Goal: Check status: Check status

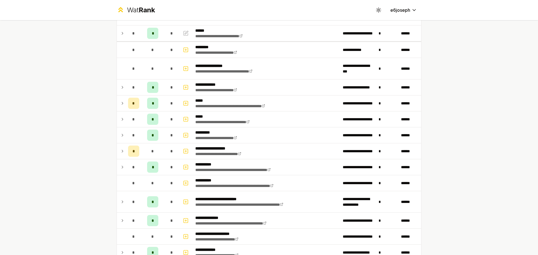
scroll to position [14, 0]
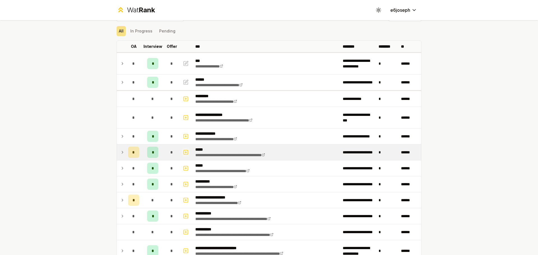
click at [184, 153] on rect "button" at bounding box center [186, 152] width 4 height 4
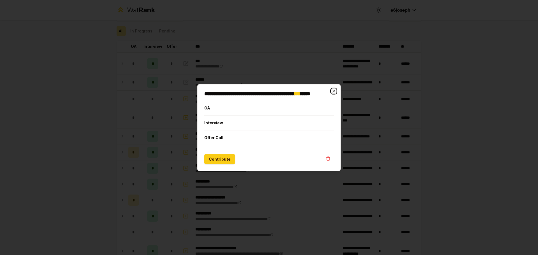
click at [335, 90] on icon "button" at bounding box center [333, 91] width 4 height 4
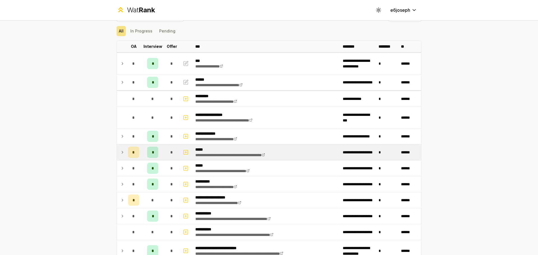
click at [122, 151] on icon at bounding box center [122, 152] width 1 height 2
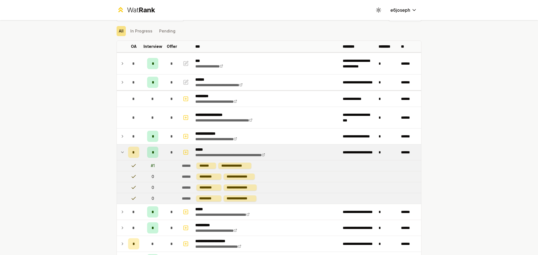
click at [120, 151] on icon at bounding box center [122, 152] width 4 height 7
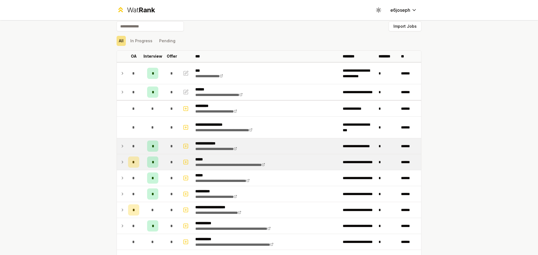
scroll to position [0, 0]
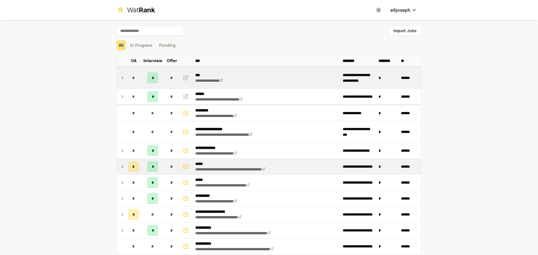
click at [121, 88] on td at bounding box center [121, 77] width 9 height 21
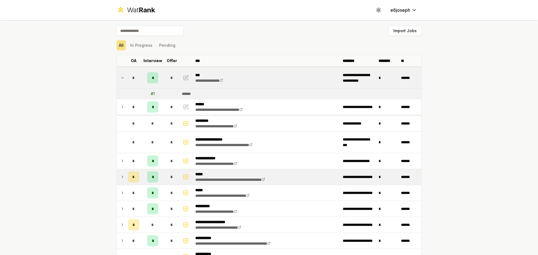
click at [123, 79] on td at bounding box center [121, 77] width 9 height 21
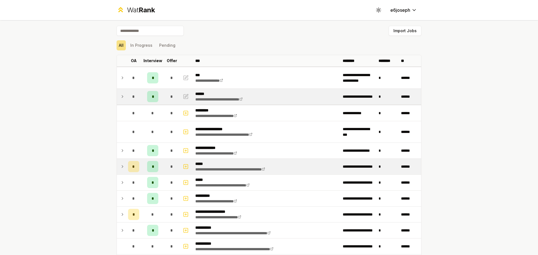
click at [120, 95] on icon at bounding box center [122, 96] width 4 height 7
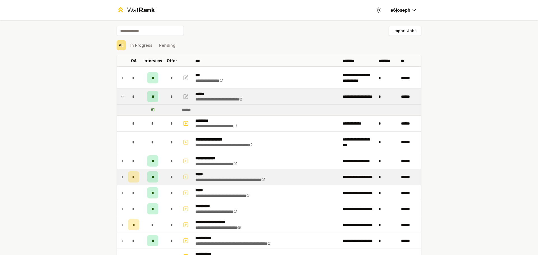
click at [120, 95] on icon at bounding box center [122, 96] width 4 height 7
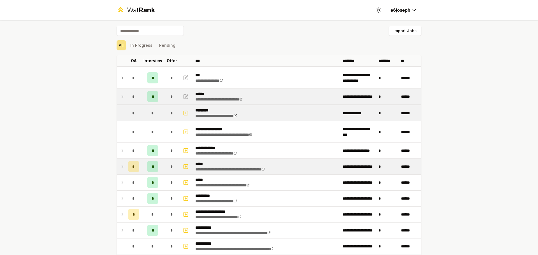
click at [126, 111] on td "*" at bounding box center [134, 113] width 16 height 16
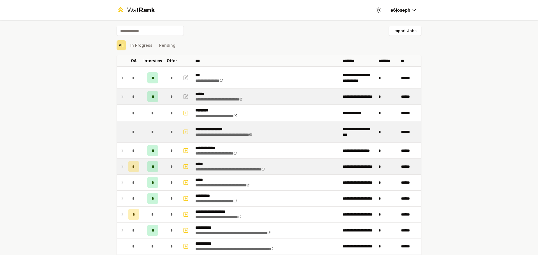
click at [123, 130] on td at bounding box center [121, 131] width 9 height 21
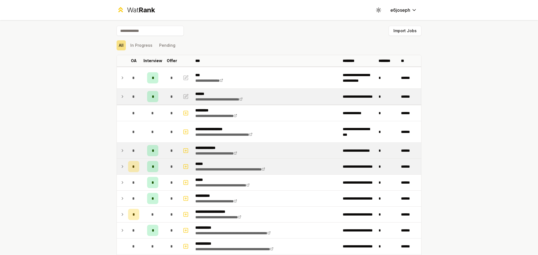
click at [122, 151] on icon at bounding box center [122, 150] width 1 height 2
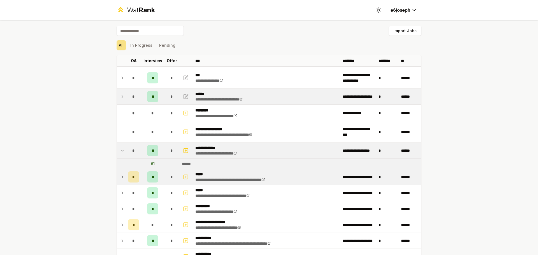
click at [132, 153] on span "*" at bounding box center [133, 151] width 3 height 6
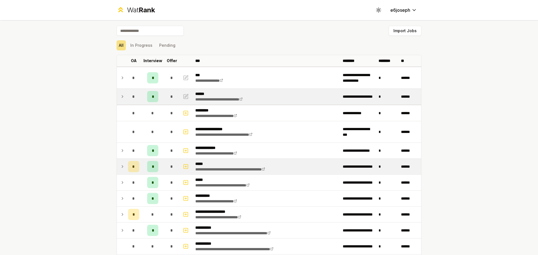
click at [120, 162] on td at bounding box center [121, 167] width 9 height 16
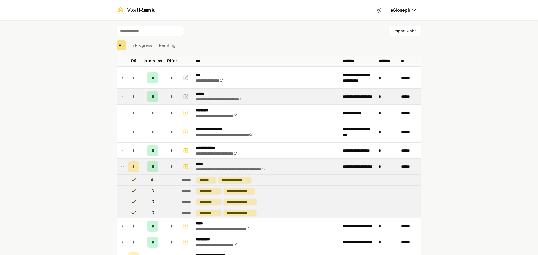
click at [120, 162] on td at bounding box center [121, 167] width 9 height 16
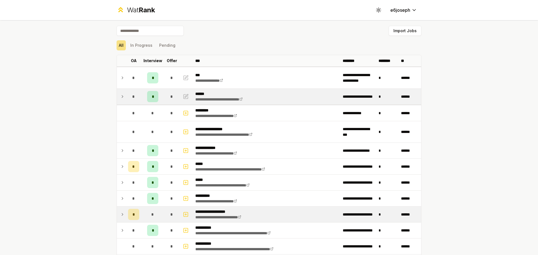
click at [120, 211] on icon at bounding box center [122, 214] width 4 height 7
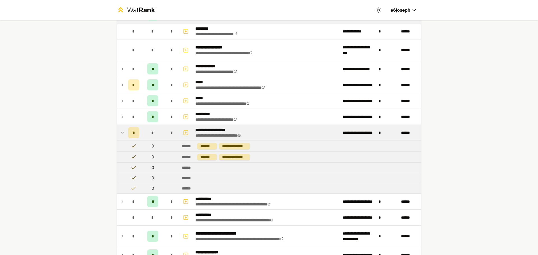
scroll to position [84, 0]
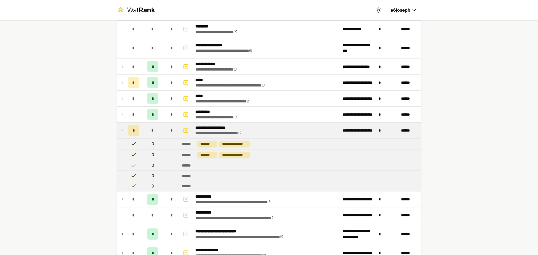
click at [126, 130] on td "*" at bounding box center [134, 131] width 16 height 16
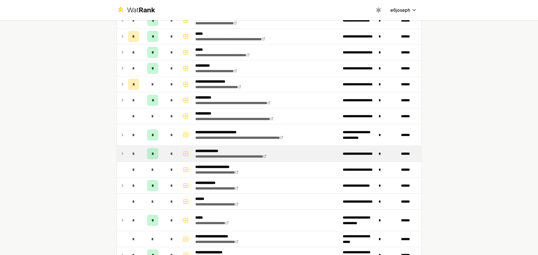
scroll to position [140, 0]
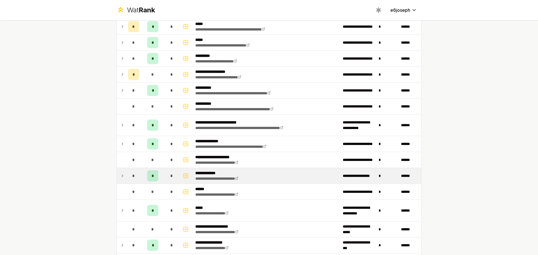
click at [120, 176] on icon at bounding box center [122, 175] width 4 height 7
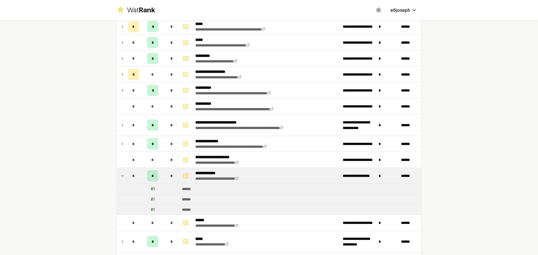
click at [120, 176] on icon at bounding box center [122, 175] width 4 height 7
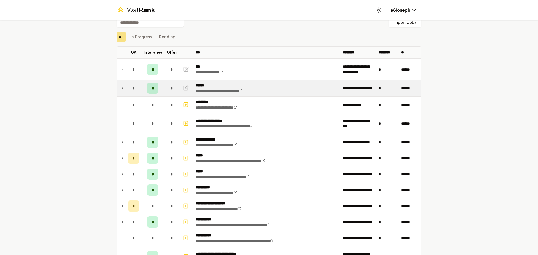
scroll to position [0, 0]
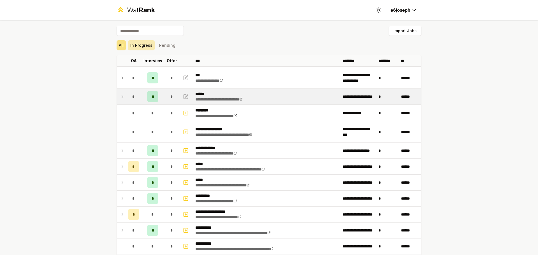
click at [139, 46] on button "In Progress" at bounding box center [141, 45] width 27 height 10
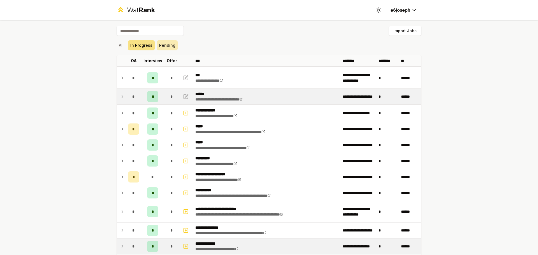
click at [157, 45] on button "Pending" at bounding box center [167, 45] width 21 height 10
